Goal: Information Seeking & Learning: Learn about a topic

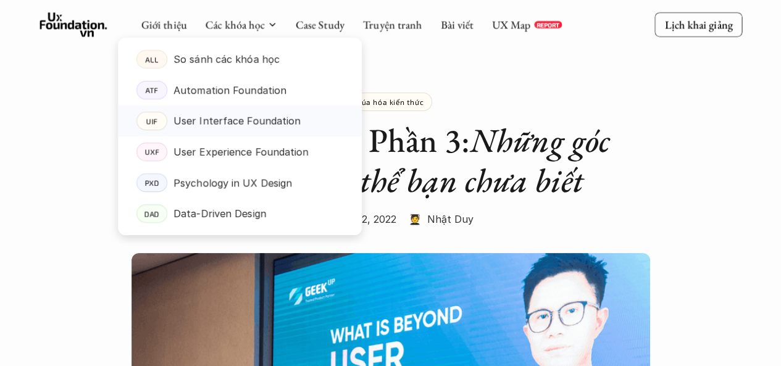
click at [252, 120] on p "User Interface Foundation" at bounding box center [236, 121] width 127 height 19
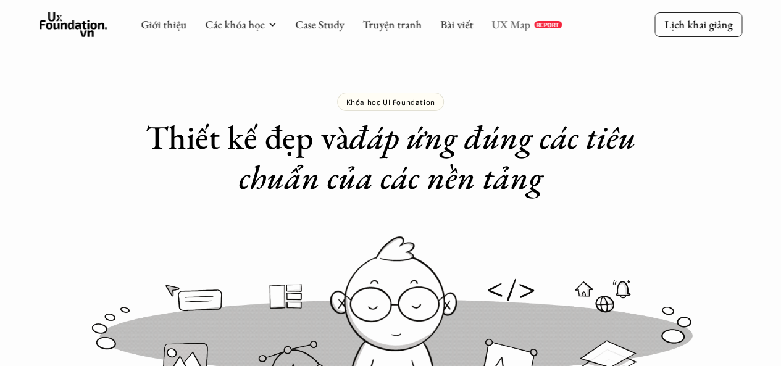
click at [511, 24] on link "UX Map" at bounding box center [510, 24] width 39 height 14
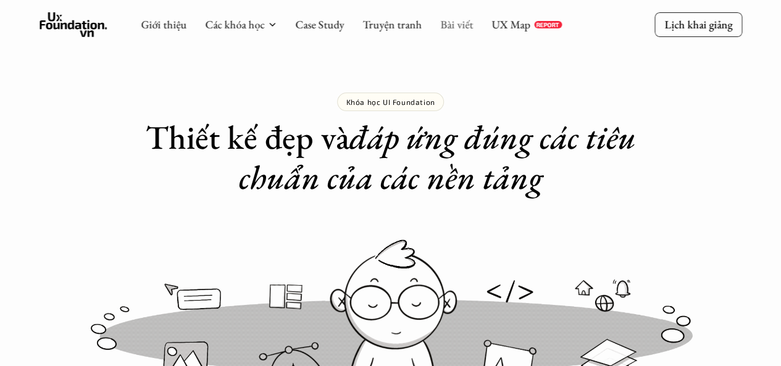
click at [454, 22] on link "Bài viết" at bounding box center [456, 24] width 33 height 14
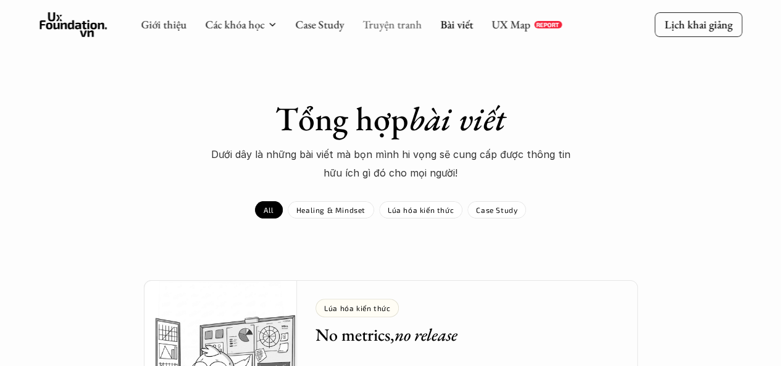
click at [409, 27] on link "Truyện tranh" at bounding box center [391, 24] width 59 height 14
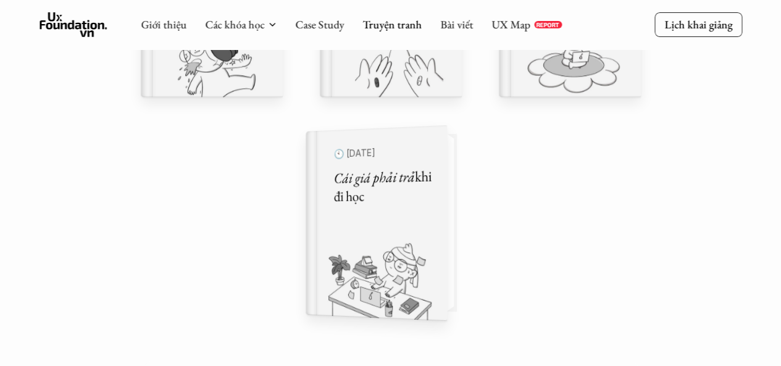
scroll to position [926, 0]
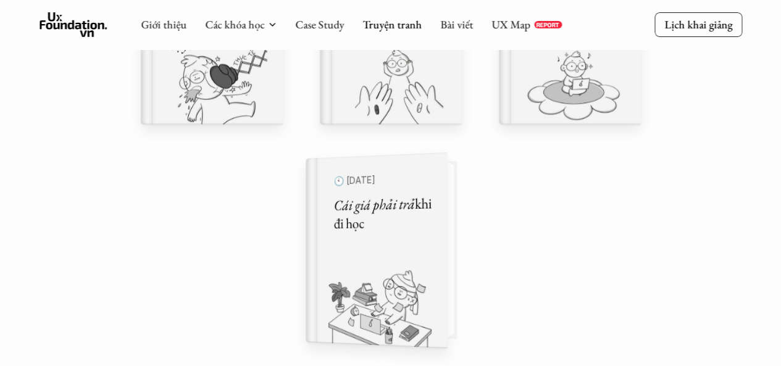
click at [425, 214] on h5 "Cái giá phải trả khi đi học" at bounding box center [382, 213] width 98 height 40
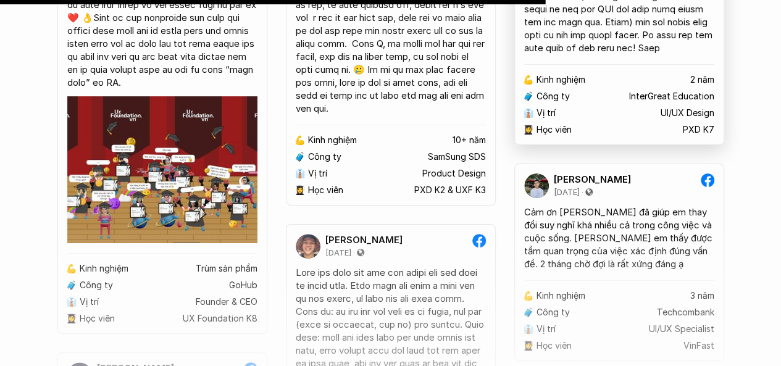
scroll to position [9569, 0]
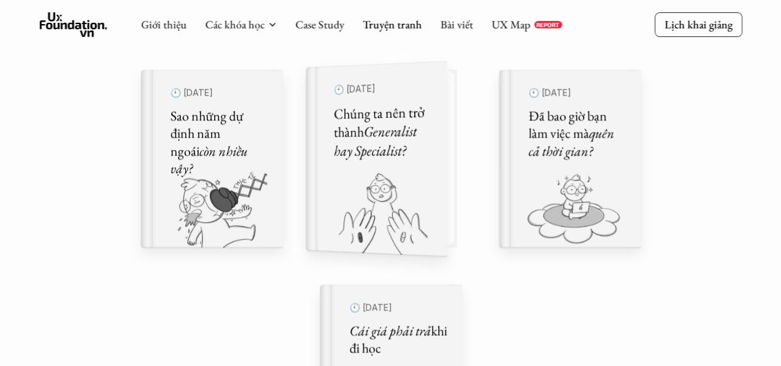
scroll to position [803, 0]
click at [390, 162] on div "🕙 [DATE] Chúng ta nên trở thành Generalist hay Specialist?" at bounding box center [382, 158] width 98 height 162
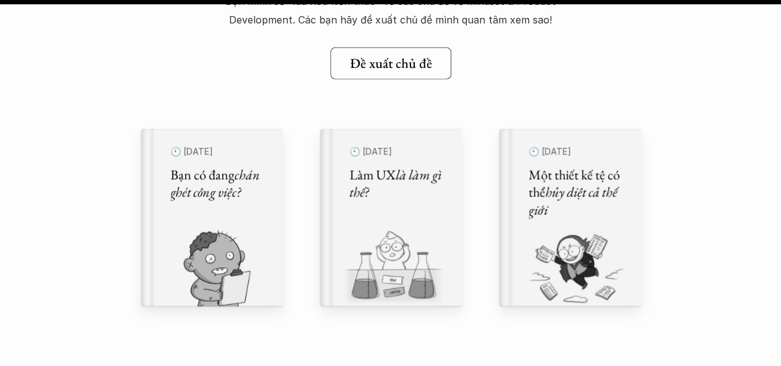
scroll to position [24817, 0]
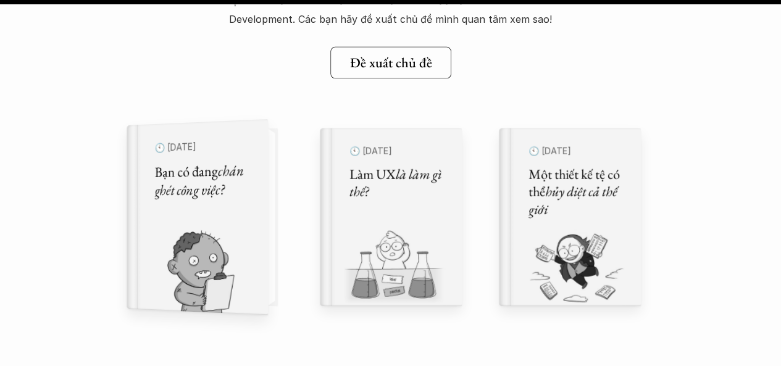
click at [217, 204] on div "🕙 [DATE] Bạn có đang chán ghét công việc?" at bounding box center [203, 217] width 98 height 162
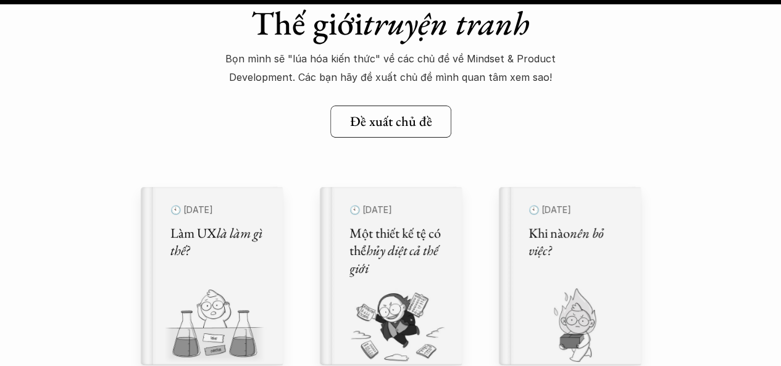
scroll to position [16545, 0]
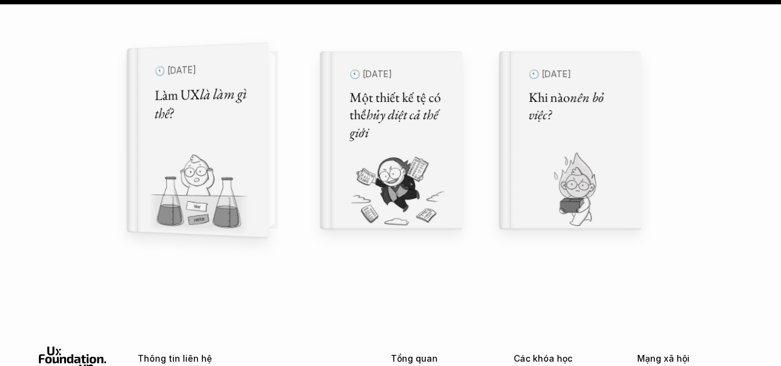
click at [194, 149] on div "🕙 [DATE] Làm UX là làm gì thế?" at bounding box center [203, 140] width 98 height 162
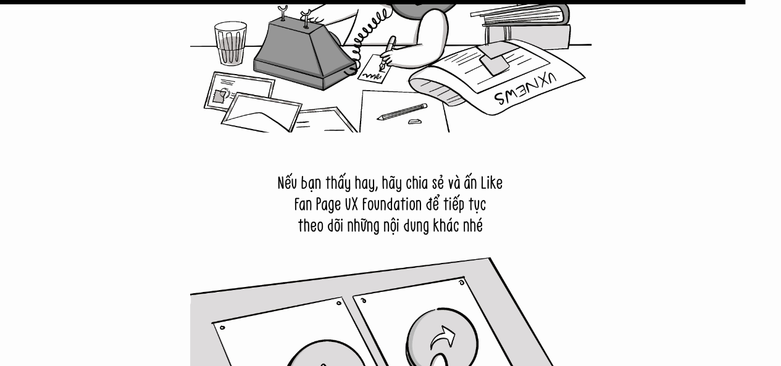
scroll to position [13581, 0]
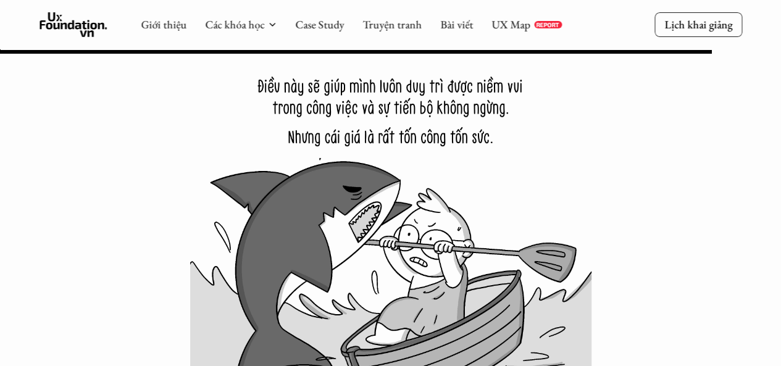
scroll to position [14517, 0]
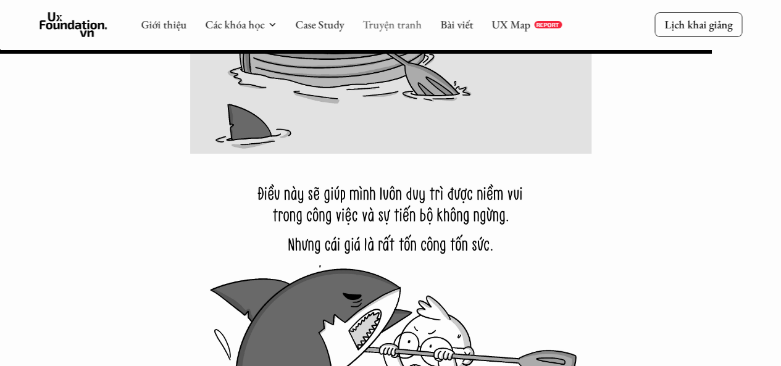
click at [399, 27] on link "Truyện tranh" at bounding box center [391, 24] width 59 height 14
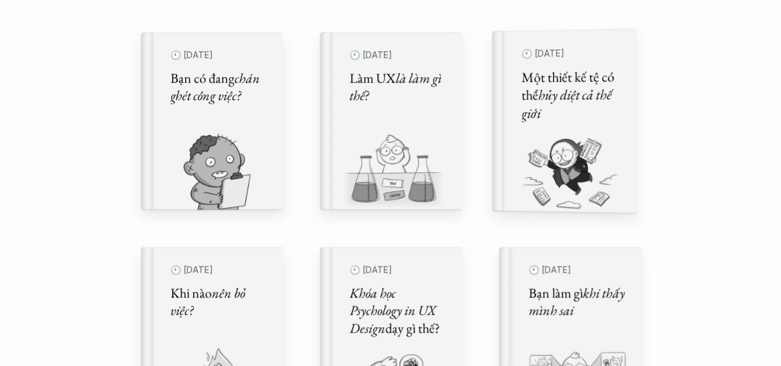
scroll to position [432, 0]
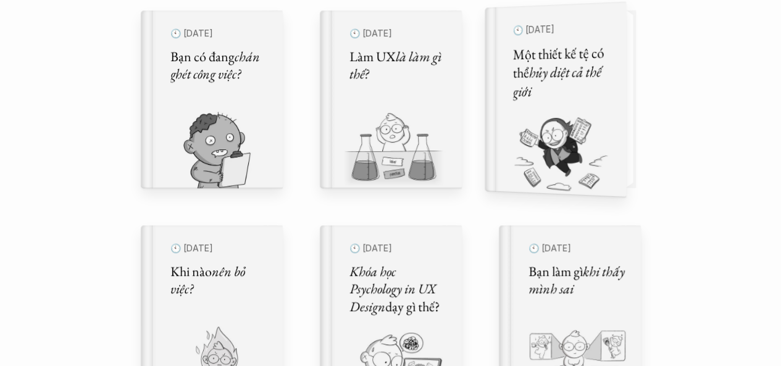
click at [573, 152] on img at bounding box center [548, 153] width 127 height 85
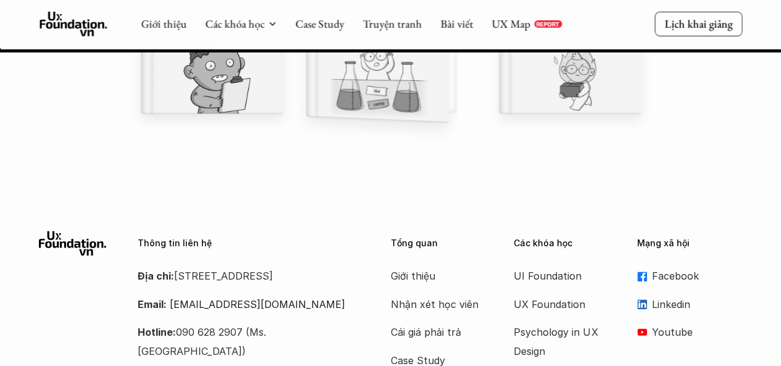
scroll to position [11908, 0]
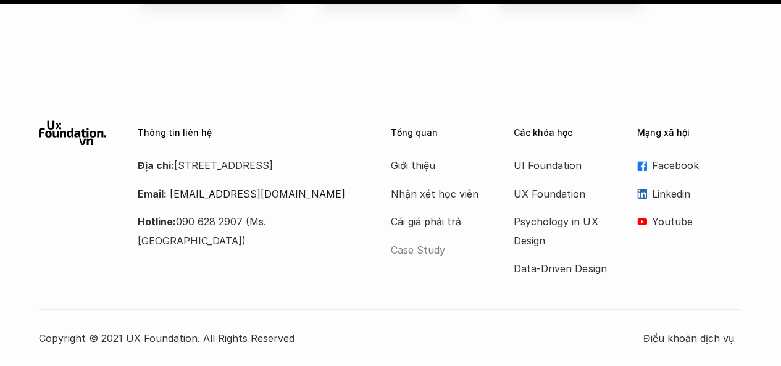
click at [438, 250] on p "Case Study" at bounding box center [440, 250] width 99 height 19
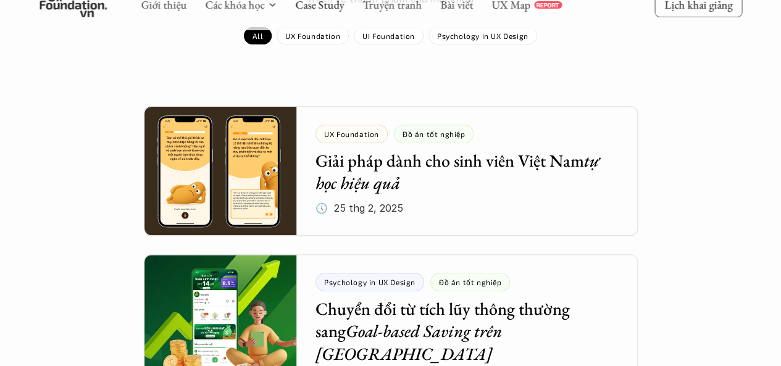
scroll to position [185, 0]
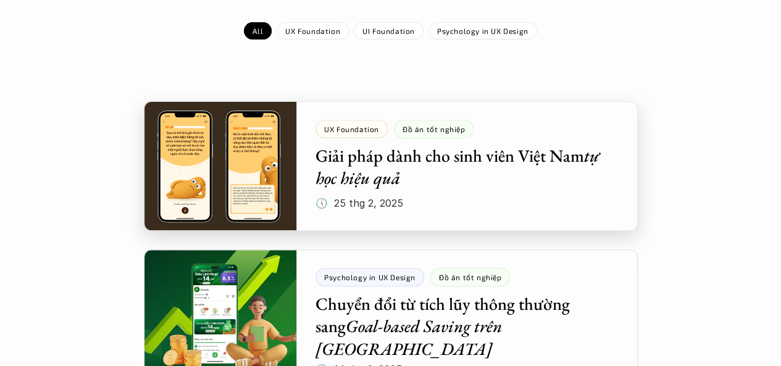
click at [407, 167] on div at bounding box center [391, 166] width 494 height 130
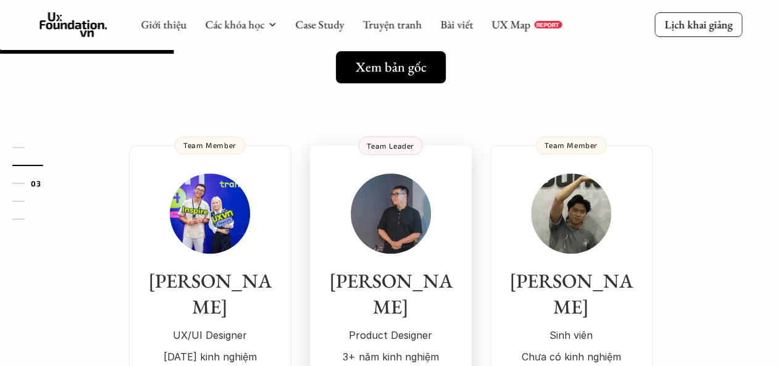
scroll to position [123, 0]
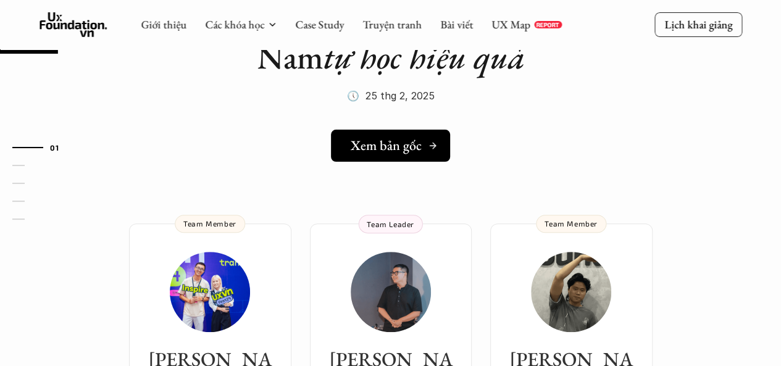
click at [390, 144] on h5 "Xem bản gốc" at bounding box center [386, 146] width 71 height 16
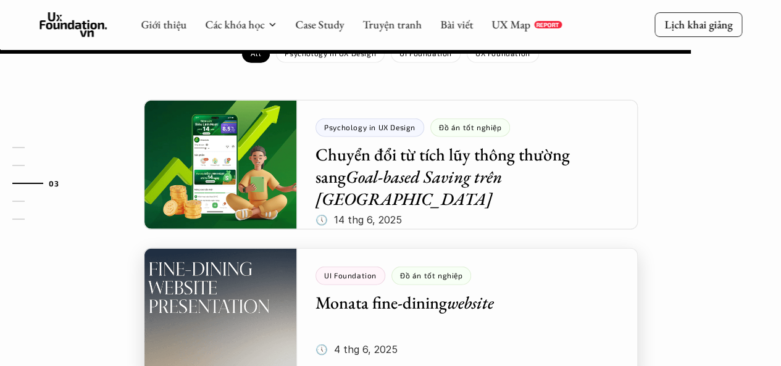
scroll to position [1420, 0]
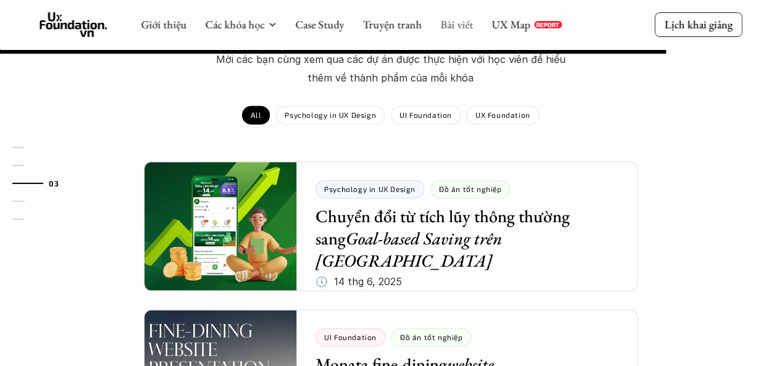
click at [448, 29] on link "Bài viết" at bounding box center [456, 24] width 33 height 14
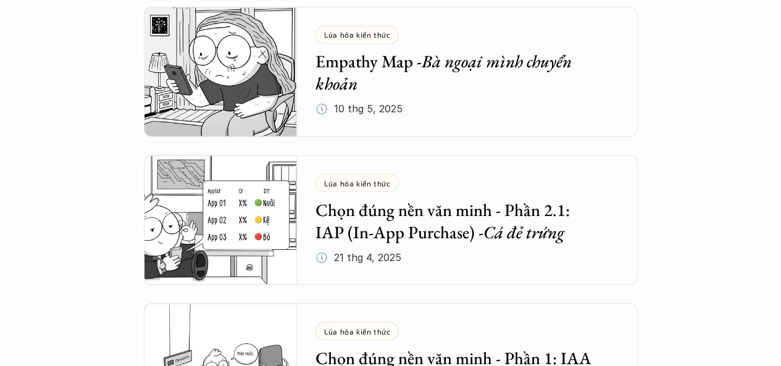
scroll to position [1049, 0]
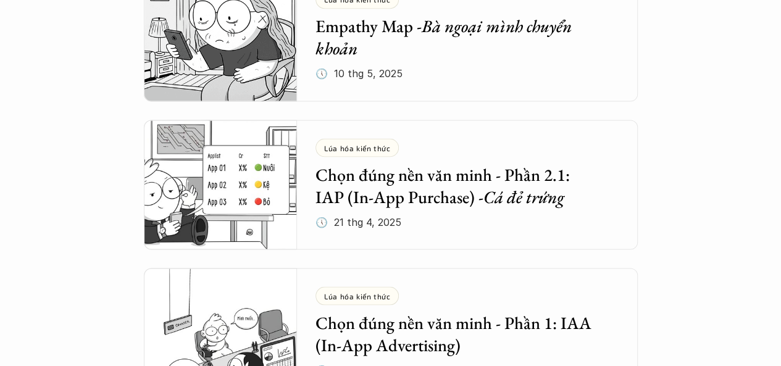
click at [362, 35] on h5 "Empathy Map - Bà ngoại mình chuyển khoản" at bounding box center [457, 37] width 285 height 45
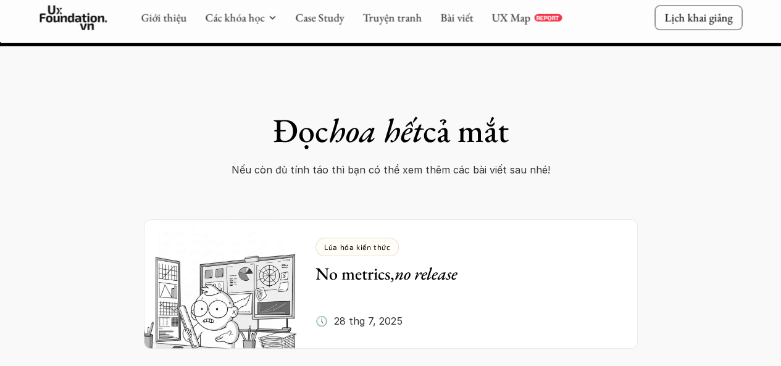
scroll to position [4939, 0]
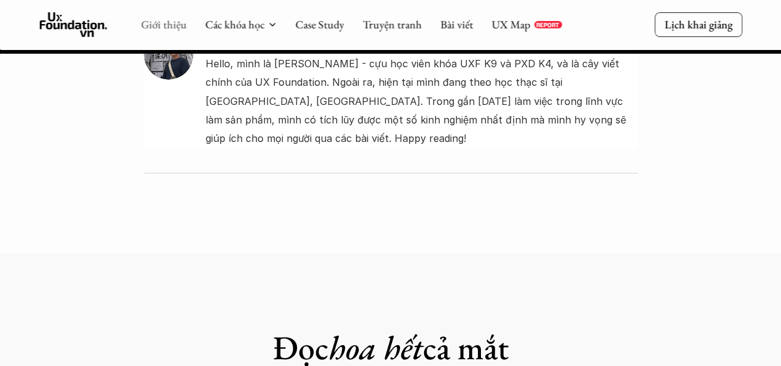
click at [170, 28] on link "Giới thiệu" at bounding box center [164, 24] width 46 height 14
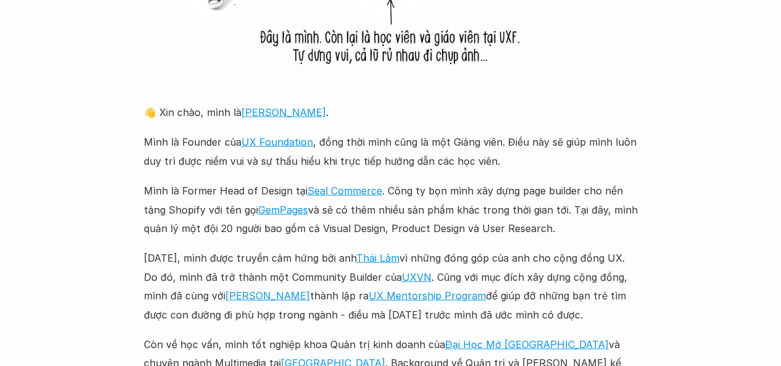
scroll to position [1420, 0]
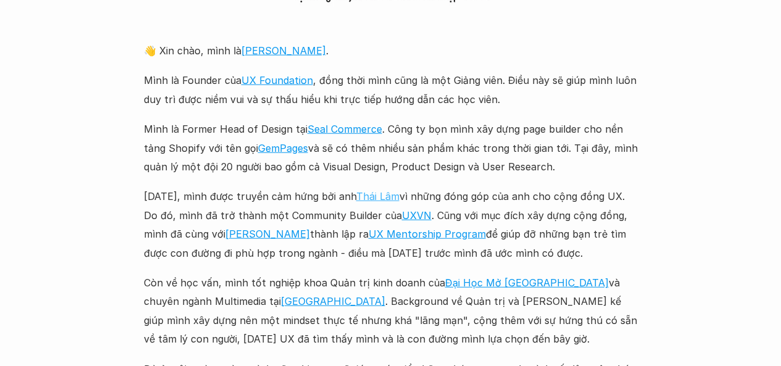
click at [389, 194] on link "Thái Lâm" at bounding box center [377, 196] width 43 height 12
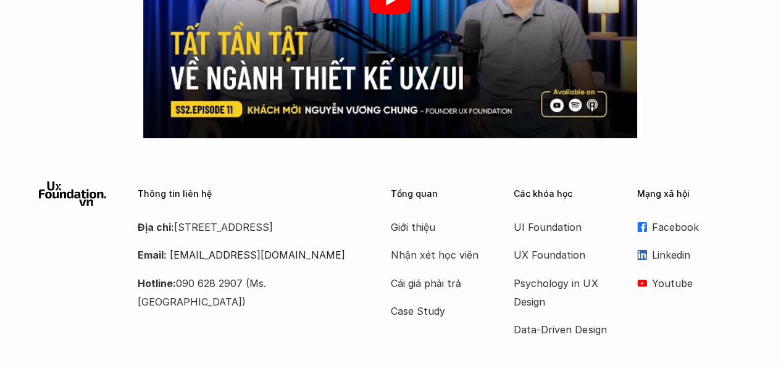
scroll to position [2161, 0]
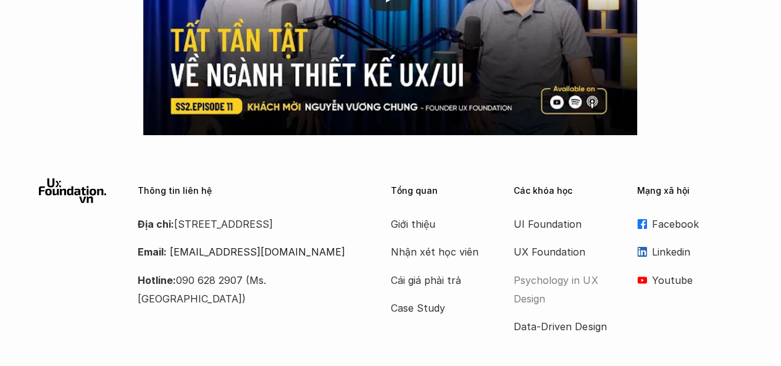
click at [532, 280] on p "Psychology in UX Design" at bounding box center [563, 290] width 99 height 38
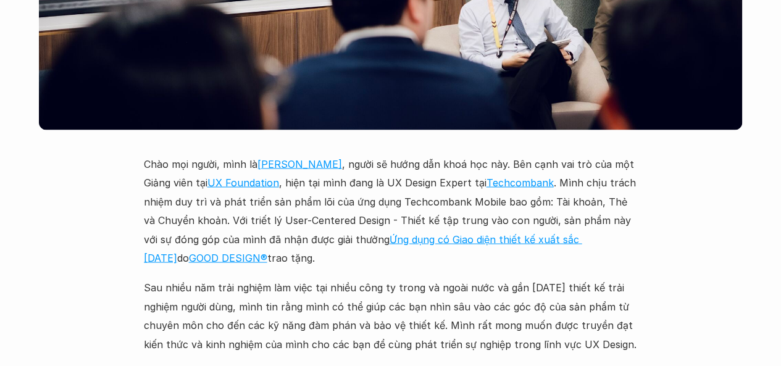
scroll to position [3395, 0]
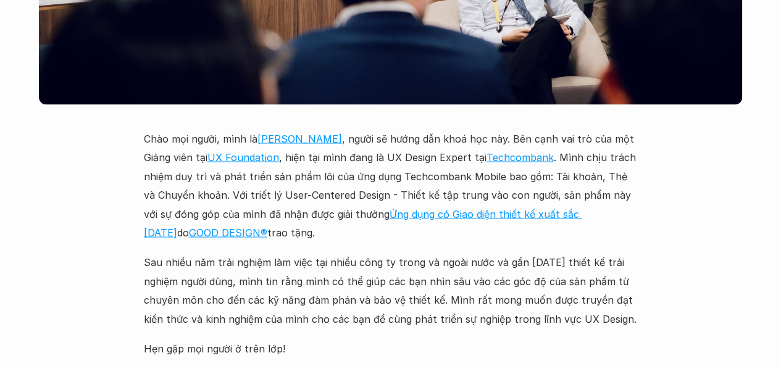
click at [189, 226] on link "GOOD DESIGN®" at bounding box center [228, 232] width 78 height 12
click at [449, 207] on link "Ứng dụng có Giao diện thiết kế xuất sắc [DATE]" at bounding box center [363, 222] width 438 height 31
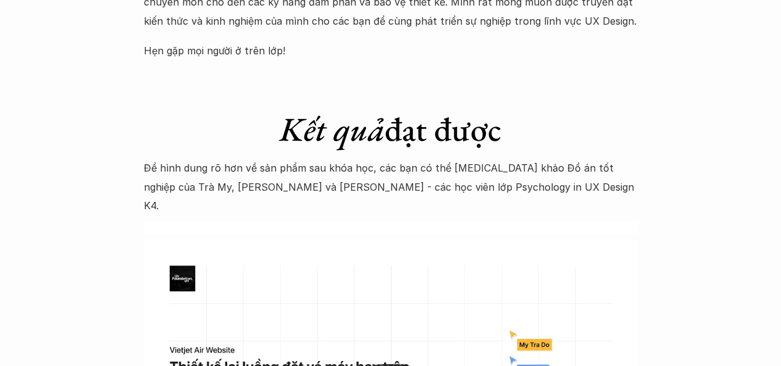
scroll to position [3827, 0]
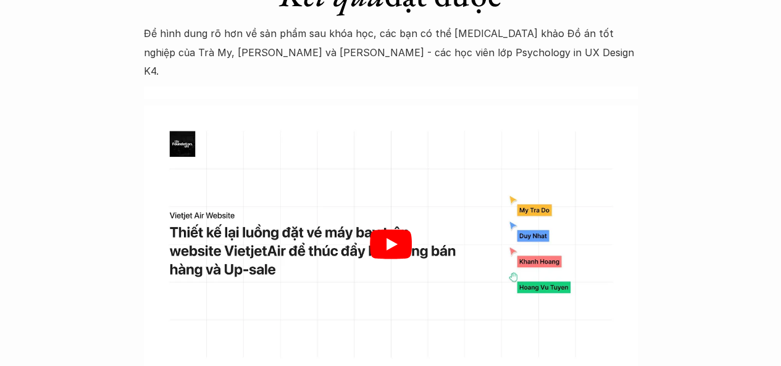
click at [386, 238] on icon "Play" at bounding box center [391, 244] width 11 height 12
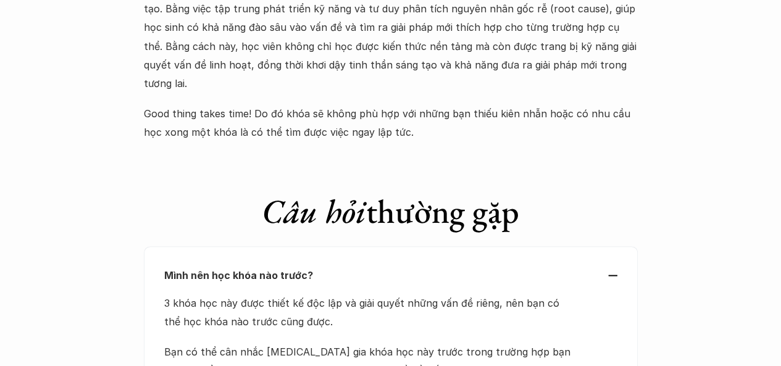
scroll to position [5309, 0]
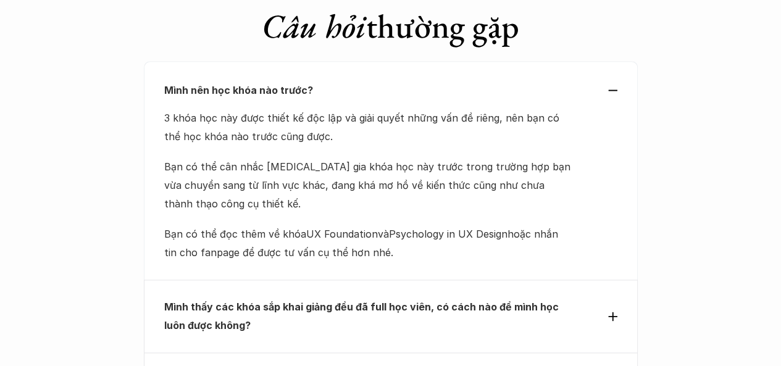
click at [604, 298] on div "Mình thấy các khóa sắp khai giảng đều đã full học viên, có cách nào để mình học…" at bounding box center [390, 317] width 453 height 38
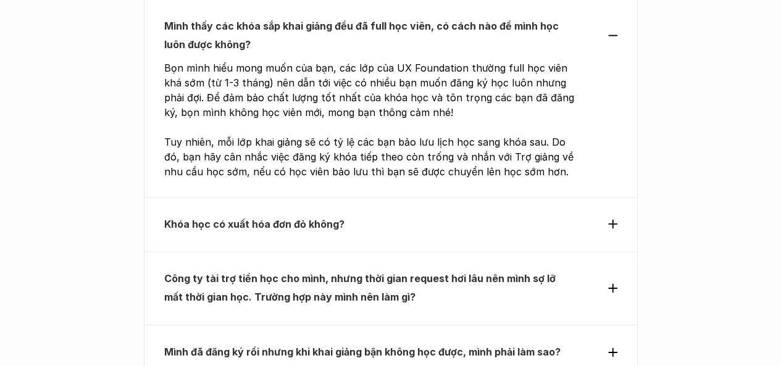
scroll to position [5494, 0]
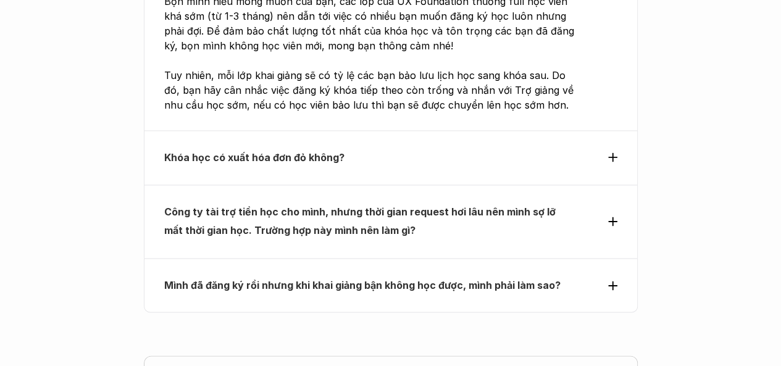
click at [578, 148] on div "Khóa học có xuất hóa đơn đỏ không?" at bounding box center [390, 157] width 453 height 19
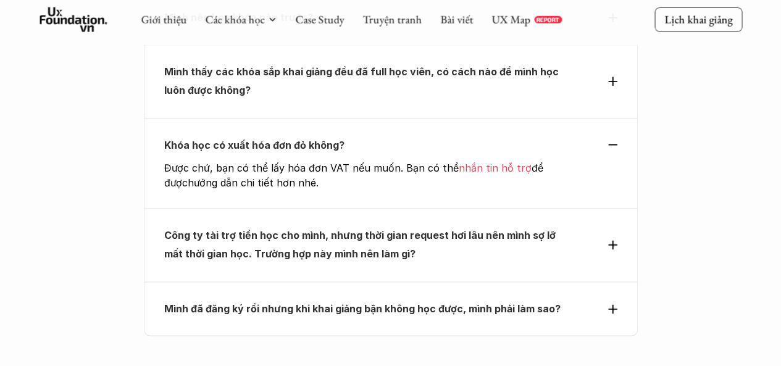
scroll to position [5371, 0]
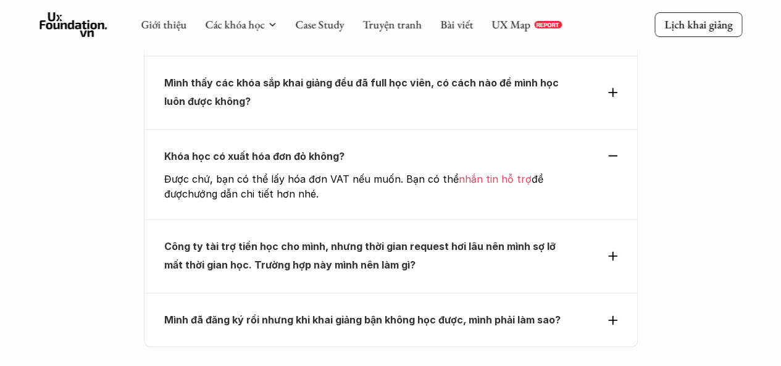
click at [517, 237] on p "Công ty tài trợ tiền học cho mình, nhưng thời gian request hơi lâu nên mình sợ …" at bounding box center [368, 256] width 408 height 38
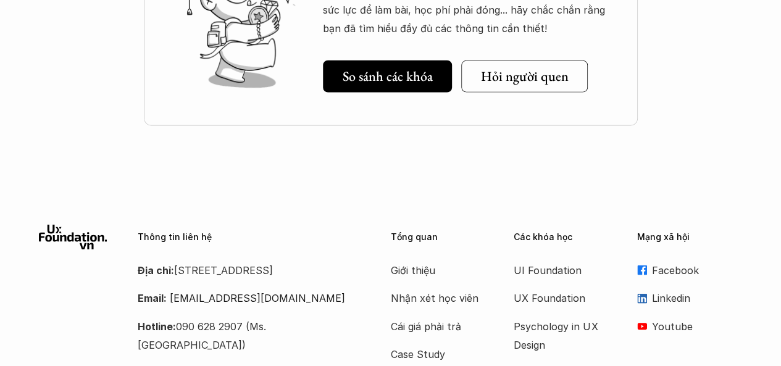
scroll to position [6136, 0]
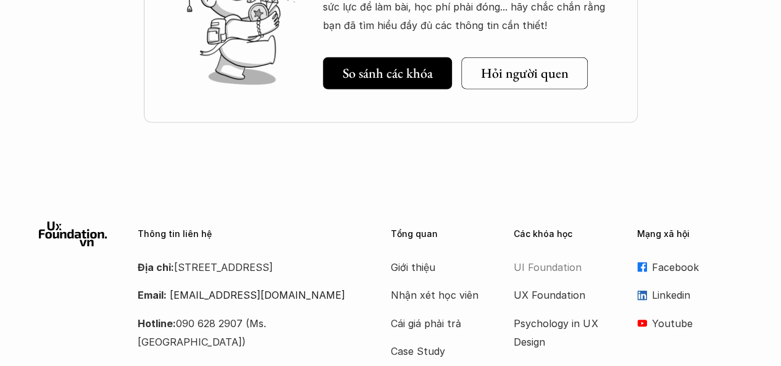
click at [565, 258] on p "UI Foundation" at bounding box center [563, 267] width 99 height 19
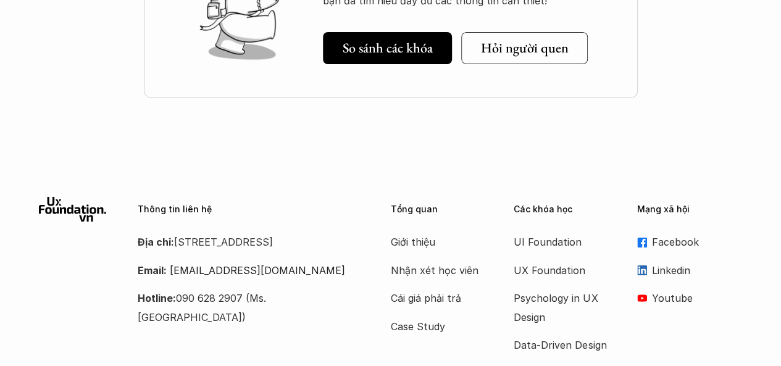
scroll to position [4642, 0]
click at [553, 335] on p "Data-Driven Design" at bounding box center [563, 344] width 99 height 19
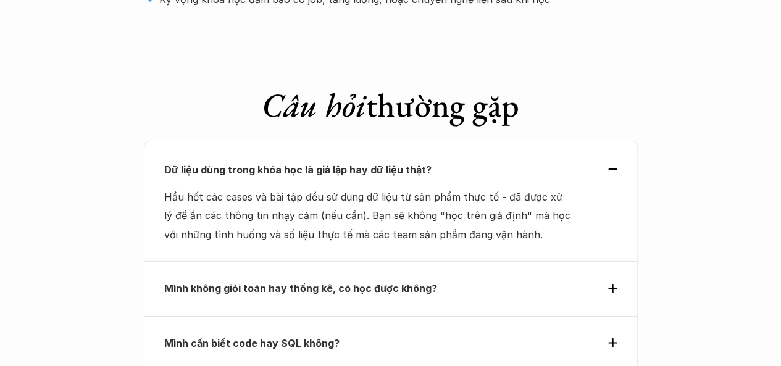
scroll to position [4321, 0]
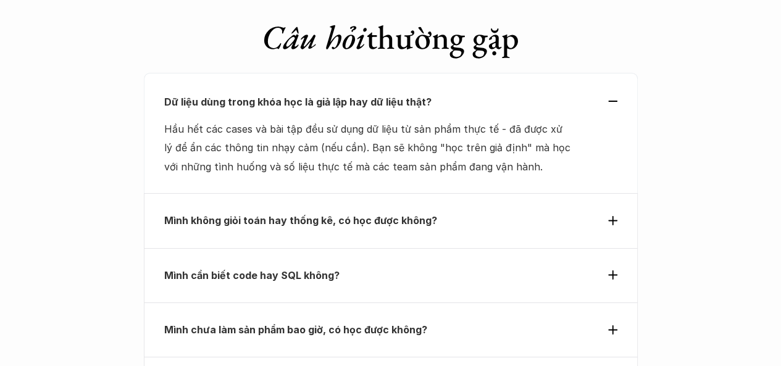
click at [448, 211] on p "Mình không giỏi toán hay thống kê, có học được không?" at bounding box center [368, 220] width 408 height 19
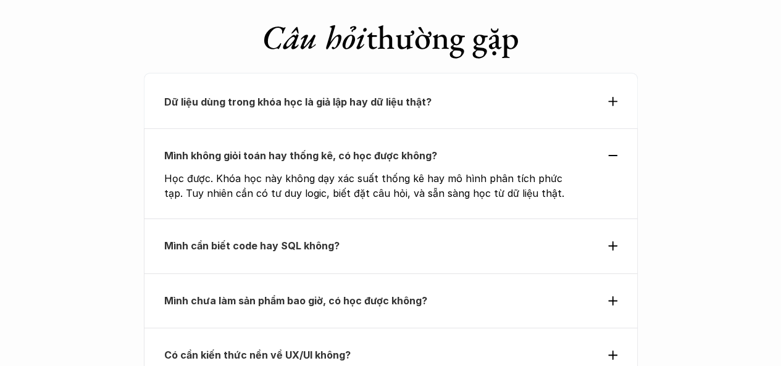
click at [395, 236] on p "Mình cần biết code hay SQL không?" at bounding box center [368, 245] width 408 height 19
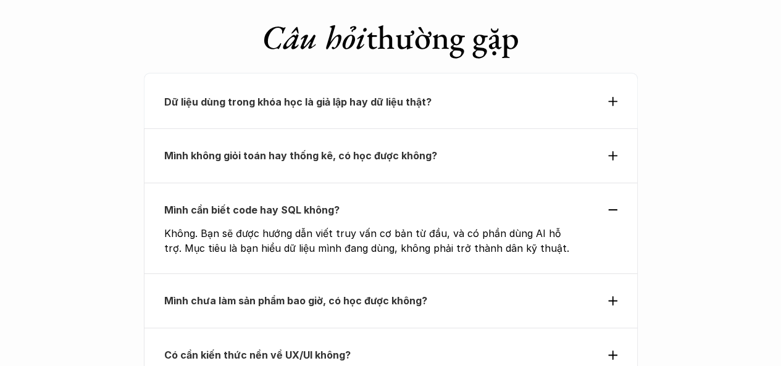
click at [427, 291] on p "Mình chưa làm sản phẩm bao giờ, có học được không?" at bounding box center [368, 300] width 408 height 19
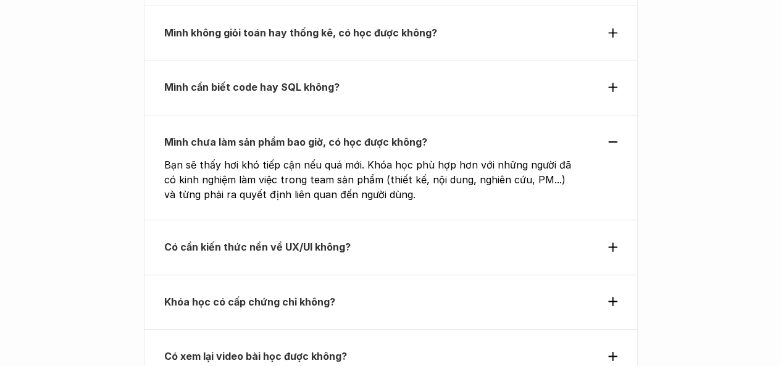
scroll to position [4445, 0]
click at [374, 237] on p "Có cần kiến thức nền về UX/UI không?" at bounding box center [368, 246] width 408 height 19
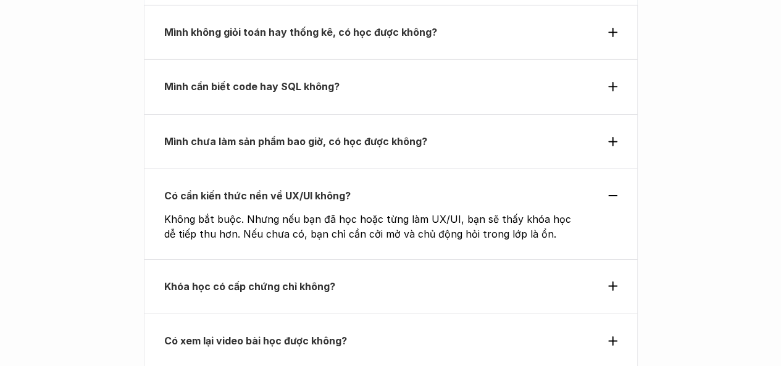
click at [365, 277] on p "Khóa học có cấp chứng chỉ không?" at bounding box center [368, 286] width 408 height 19
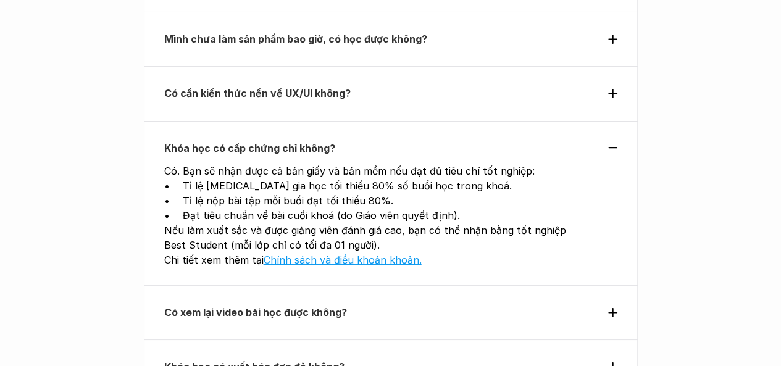
scroll to position [4692, 0]
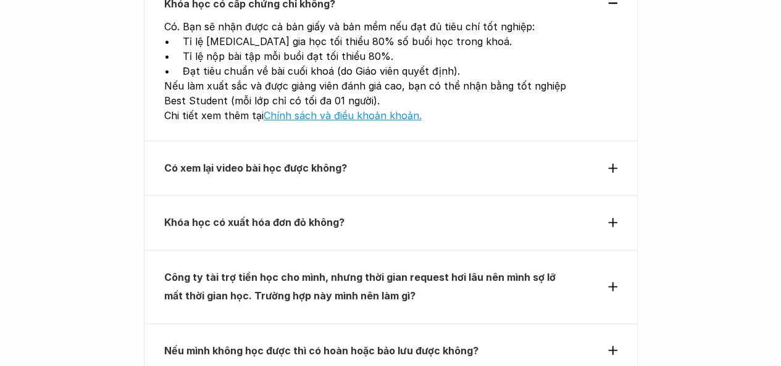
click at [545, 159] on p "Có xem lại video bài học được không?" at bounding box center [368, 168] width 408 height 19
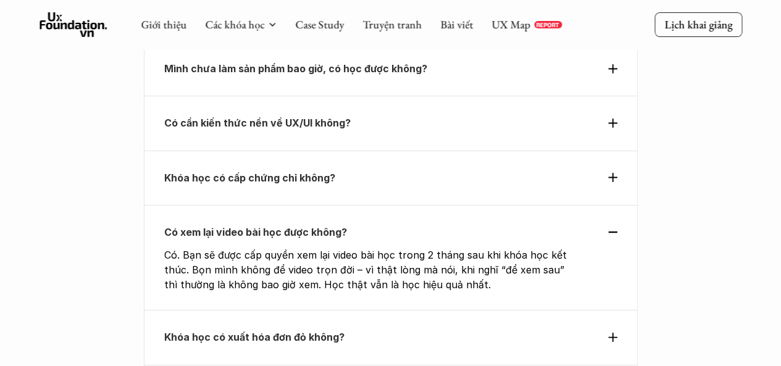
scroll to position [4507, 0]
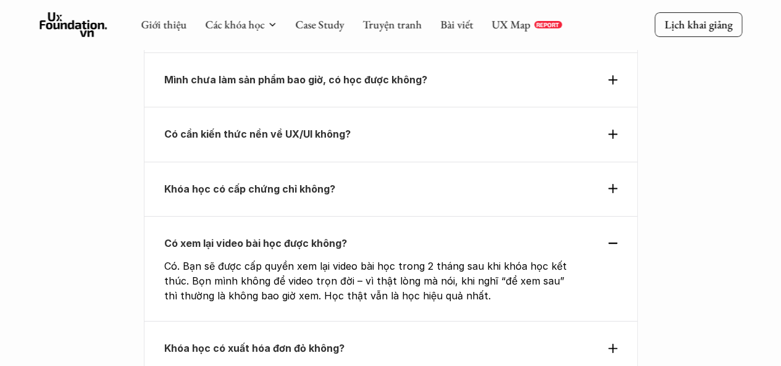
click at [423, 321] on div "Khóa học có xuất hóa đơn đỏ không?" at bounding box center [391, 348] width 494 height 54
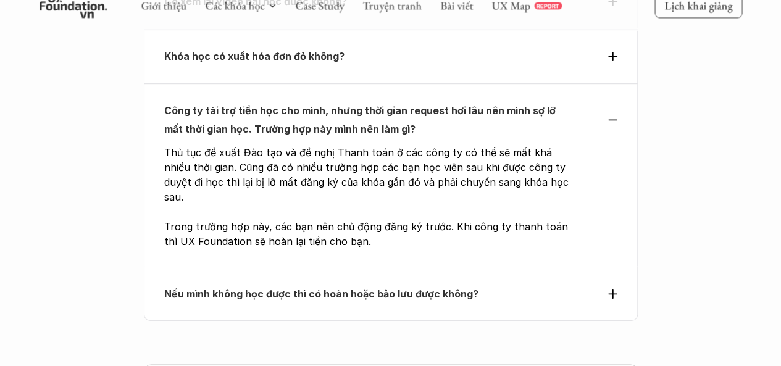
scroll to position [4754, 0]
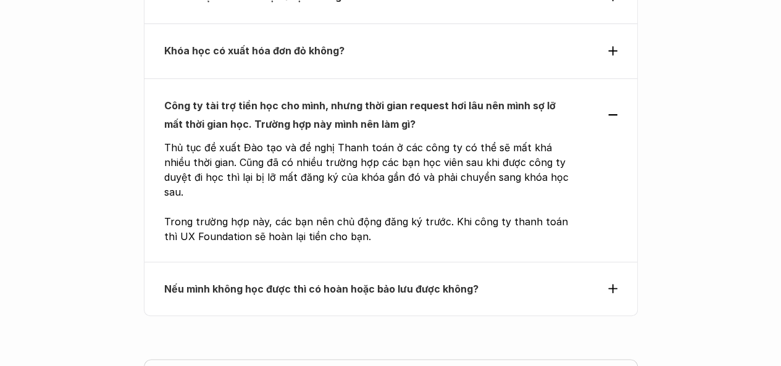
click at [451, 280] on p "Nếu mình không học được thì có hoàn hoặc bảo lưu được không?" at bounding box center [368, 289] width 408 height 19
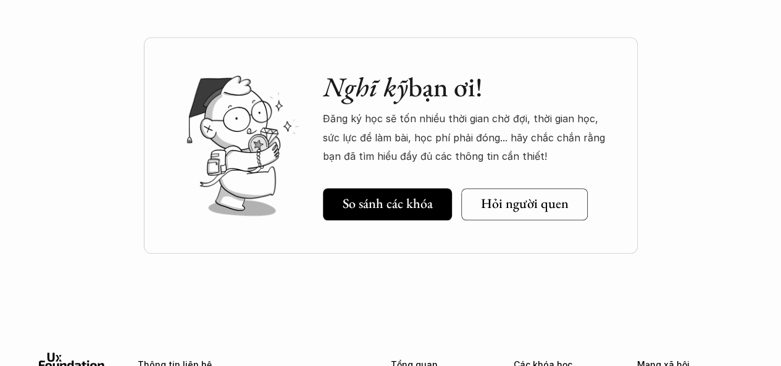
scroll to position [5062, 0]
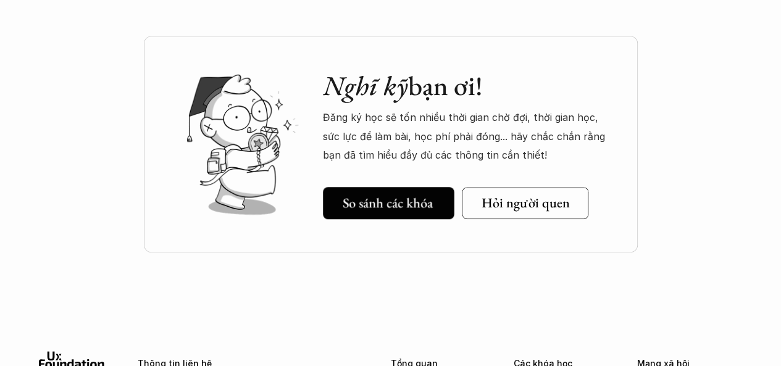
click at [404, 194] on h5 "So sánh các khóa" at bounding box center [388, 202] width 90 height 16
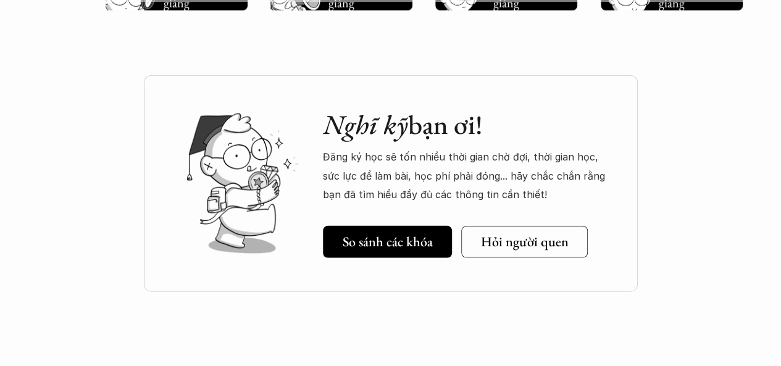
scroll to position [1729, 0]
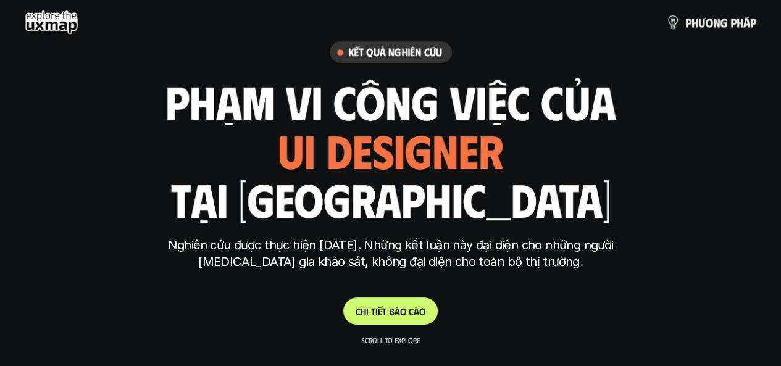
click at [392, 319] on link "C h i t i ế t b á o c á o" at bounding box center [390, 311] width 94 height 27
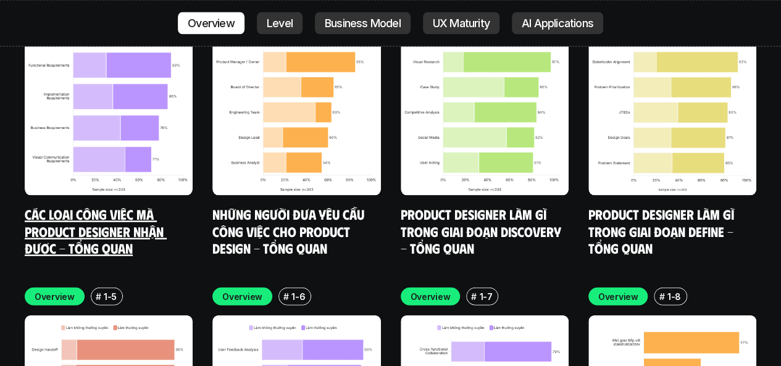
scroll to position [3544, 0]
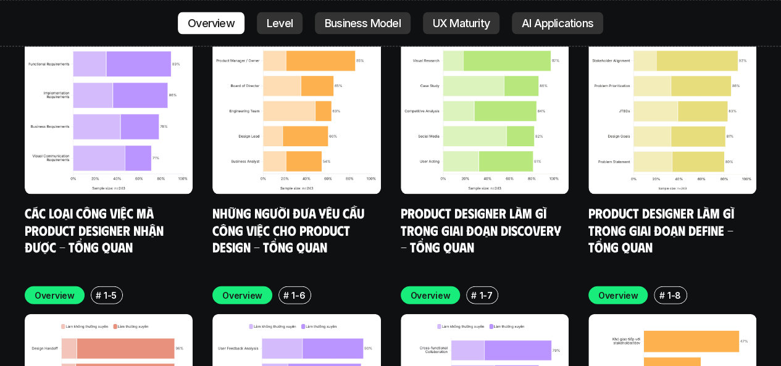
click at [85, 204] on link "Các loại công việc mà Product Designer nhận được - Tổng quan" at bounding box center [96, 229] width 142 height 51
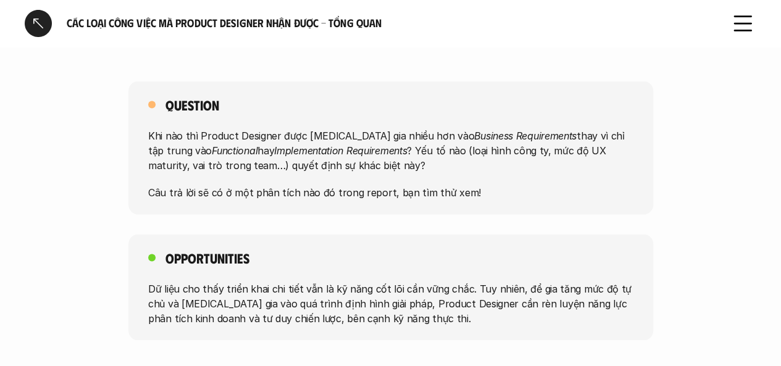
scroll to position [951, 0]
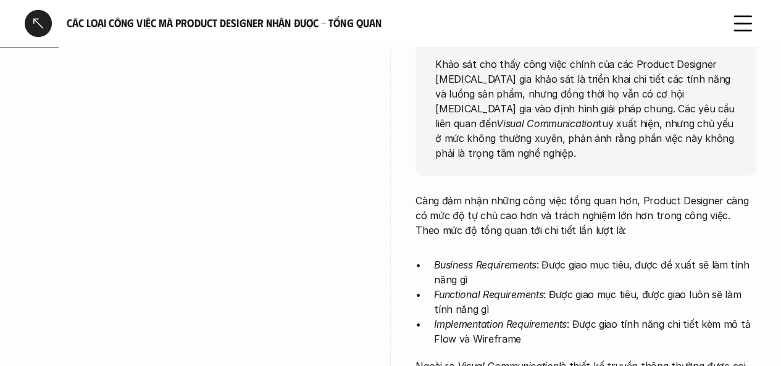
scroll to position [149, 0]
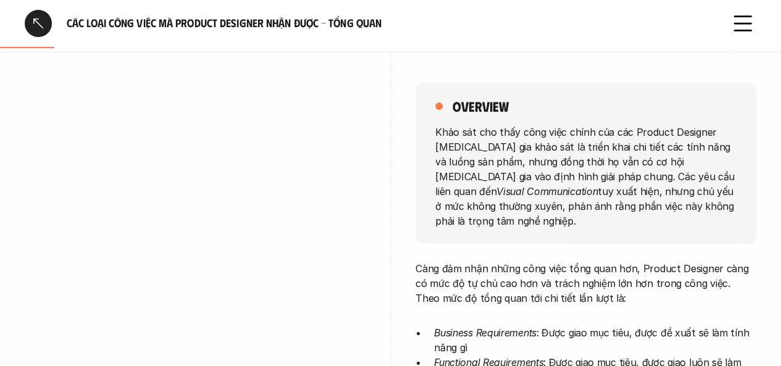
click at [285, 65] on div at bounding box center [195, 278] width 341 height 453
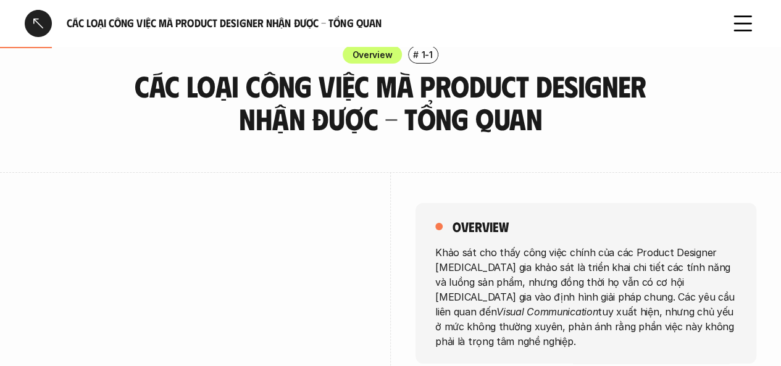
scroll to position [0, 0]
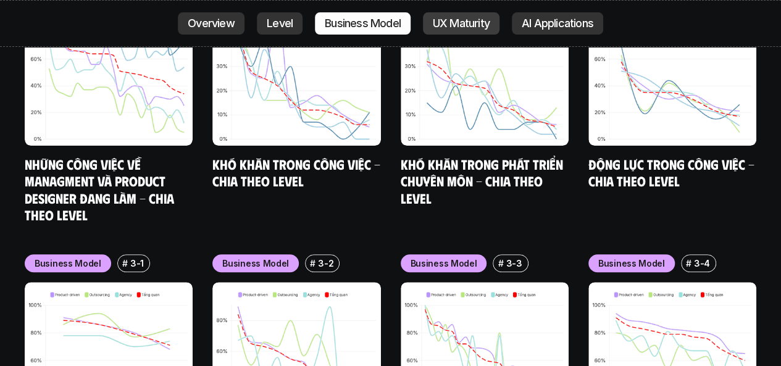
scroll to position [4754, 0]
